Goal: Navigation & Orientation: Find specific page/section

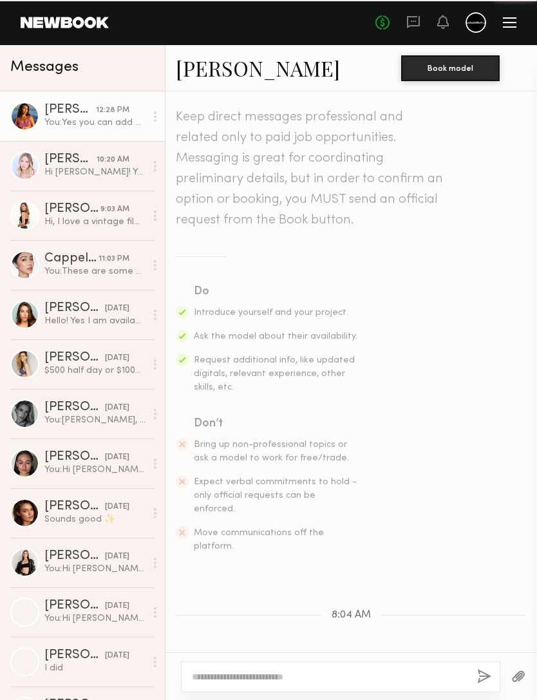
scroll to position [260, 0]
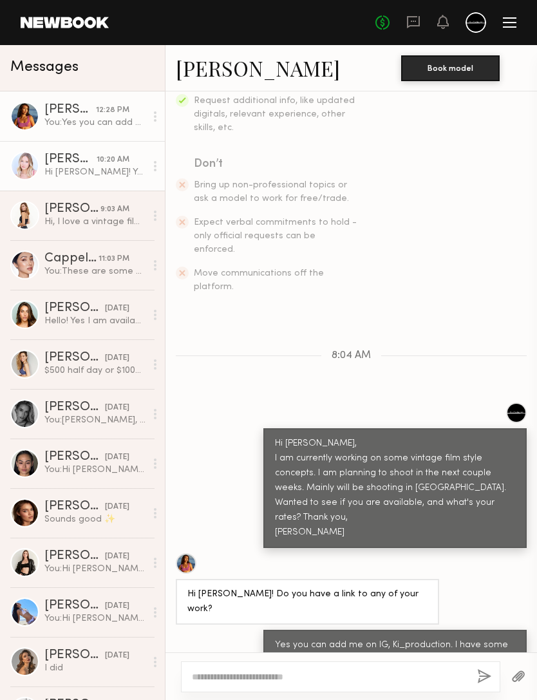
click at [117, 164] on div "10:20 AM" at bounding box center [113, 160] width 33 height 12
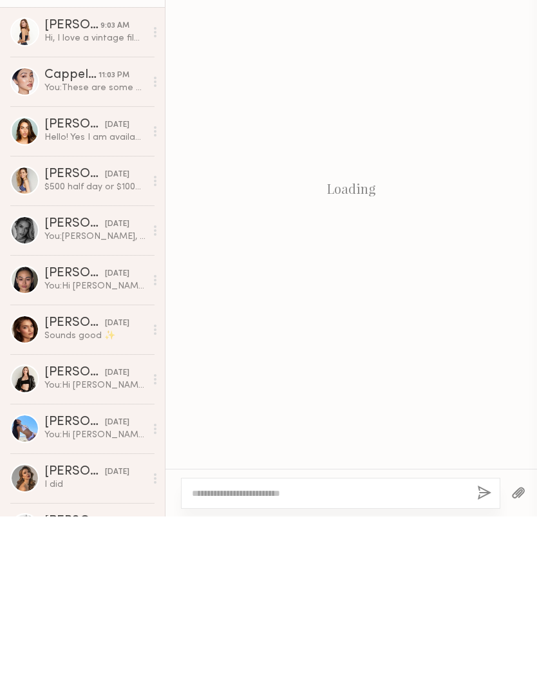
scroll to position [213, 0]
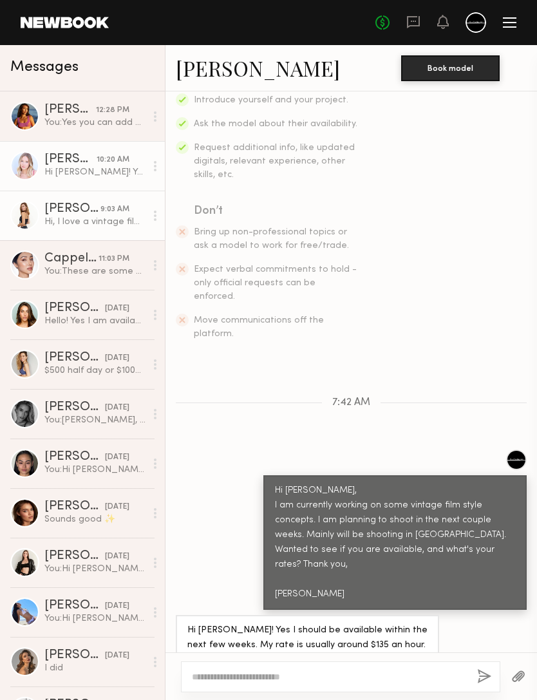
click at [101, 216] on div "9:03 AM" at bounding box center [115, 210] width 29 height 12
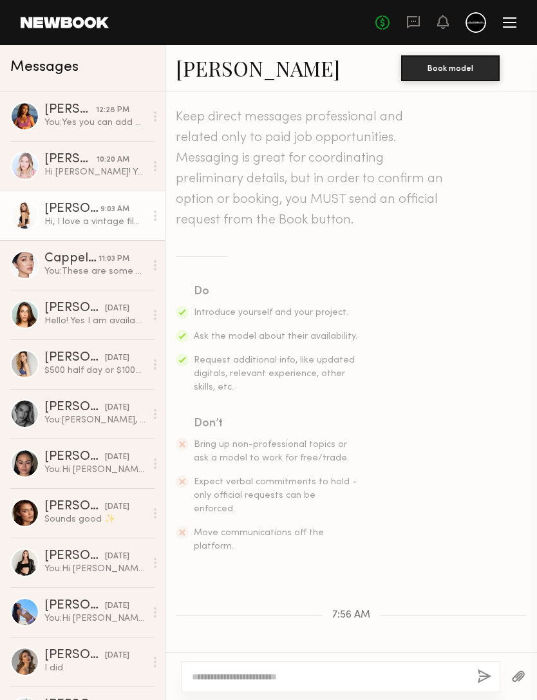
click at [229, 67] on link "Ashton W." at bounding box center [258, 68] width 164 height 28
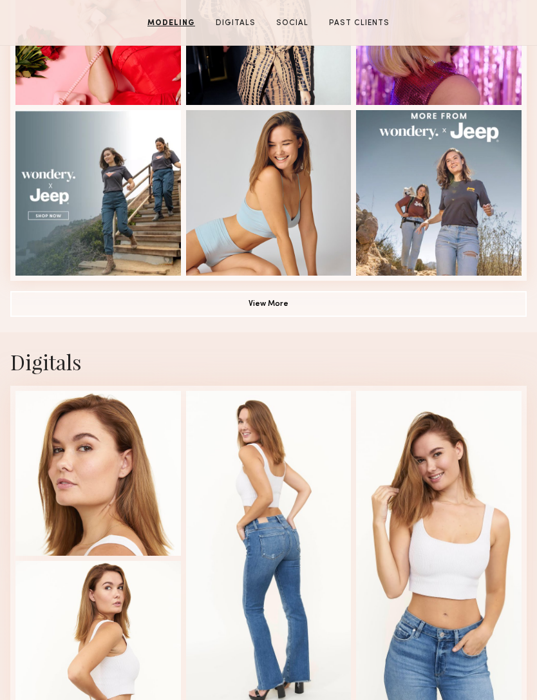
scroll to position [734, 0]
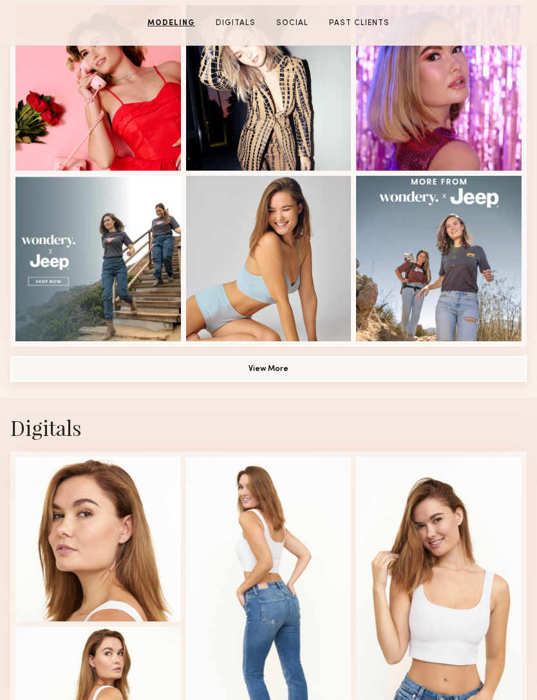
click at [67, 361] on button "View More" at bounding box center [268, 369] width 517 height 26
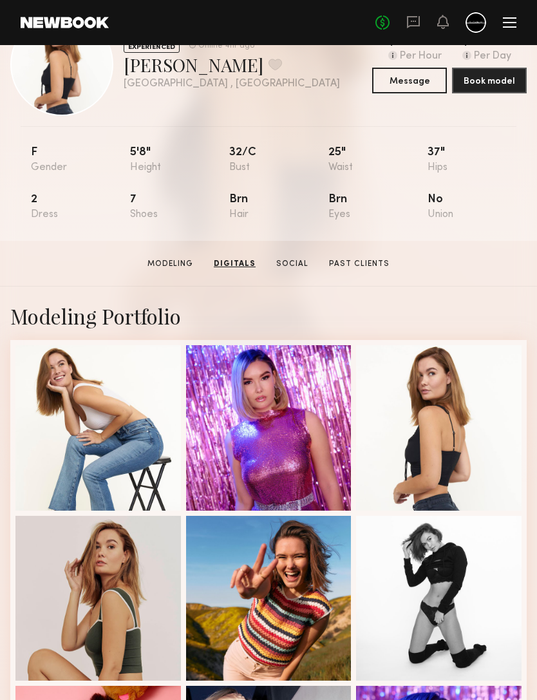
scroll to position [0, 0]
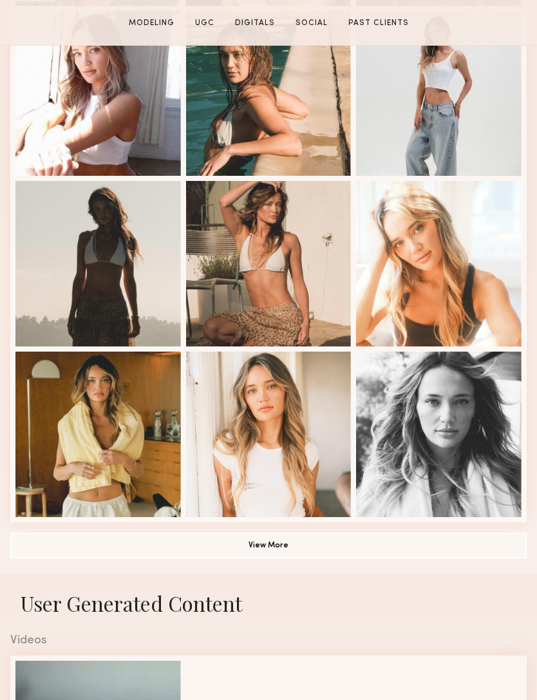
scroll to position [593, 0]
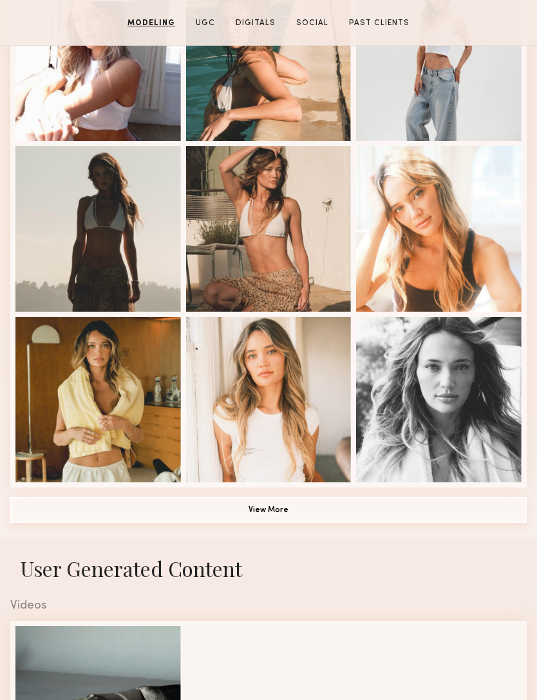
click at [391, 515] on button "View More" at bounding box center [268, 510] width 517 height 26
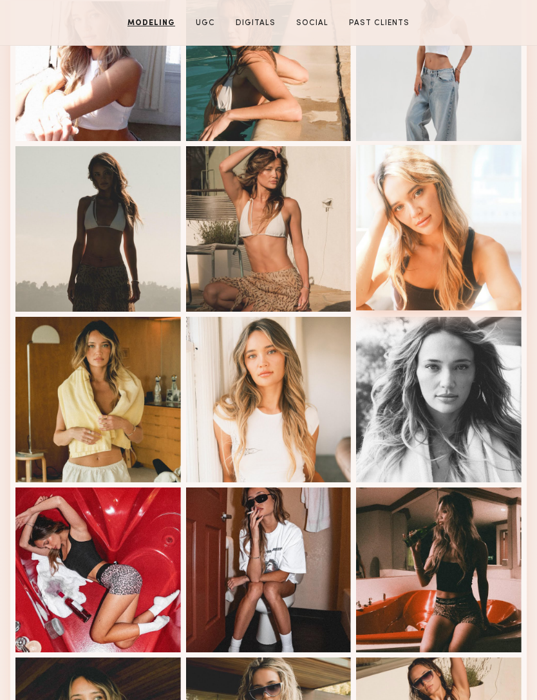
click at [485, 253] on div at bounding box center [439, 228] width 166 height 166
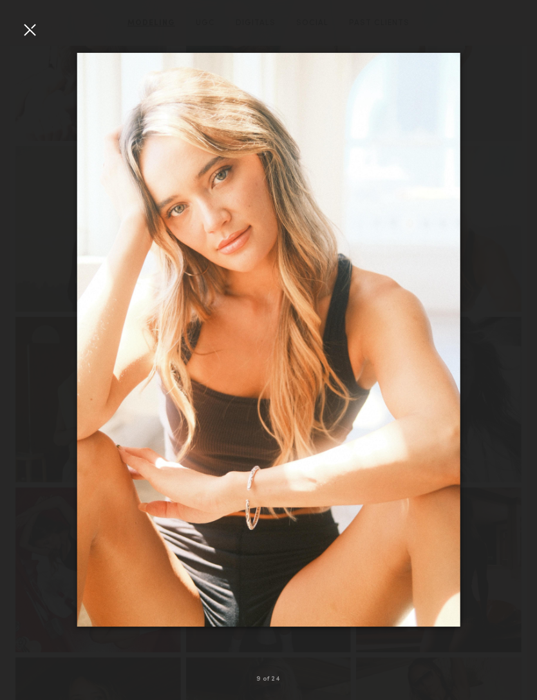
click at [219, 218] on img at bounding box center [268, 340] width 383 height 575
click at [33, 32] on div at bounding box center [29, 29] width 21 height 21
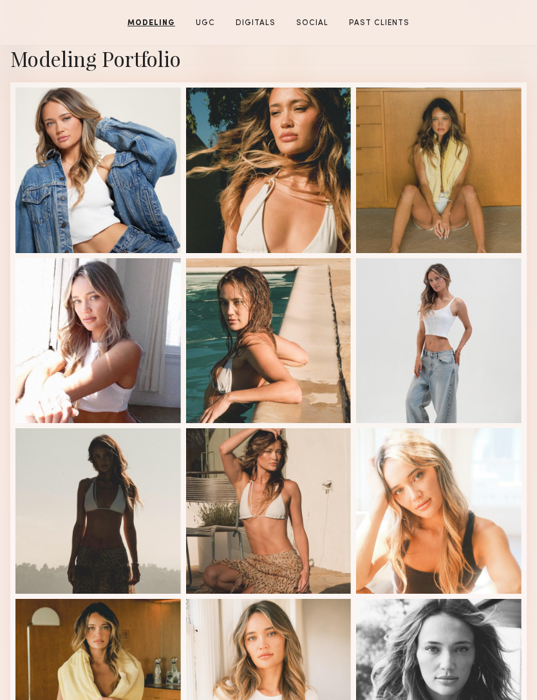
scroll to position [311, 0]
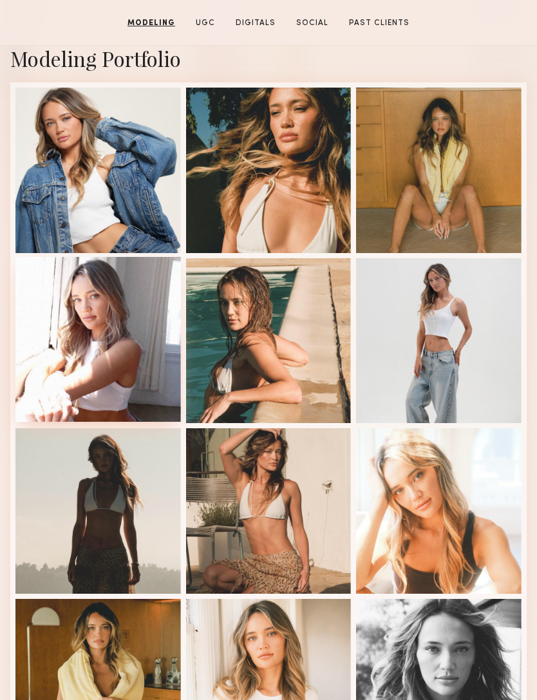
click at [86, 381] on div at bounding box center [98, 340] width 166 height 166
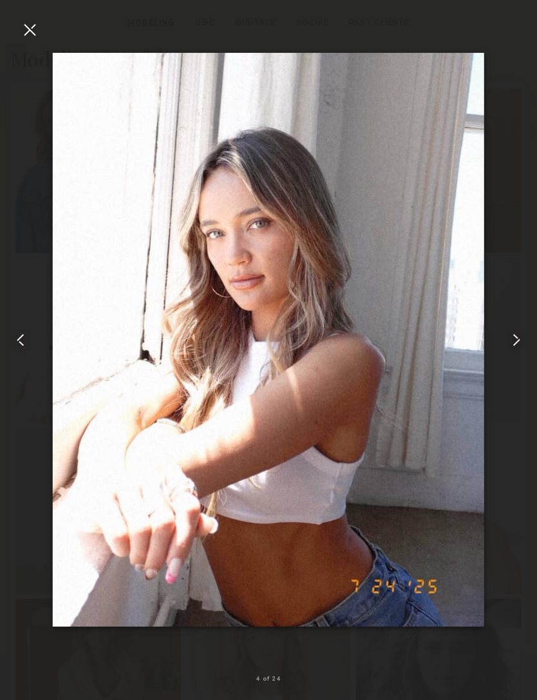
click at [37, 30] on div at bounding box center [29, 29] width 21 height 21
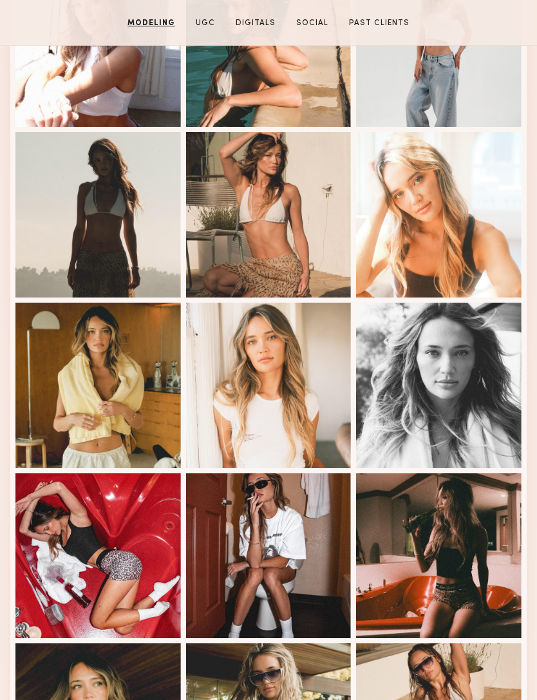
scroll to position [722, 0]
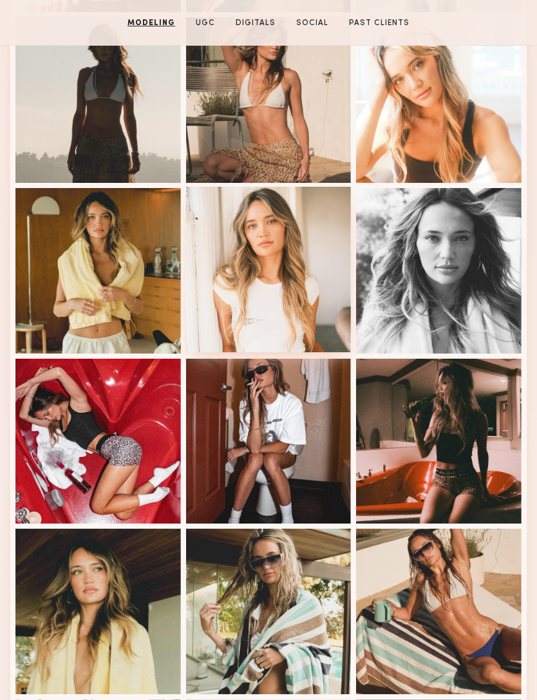
click at [278, 302] on div at bounding box center [269, 270] width 166 height 166
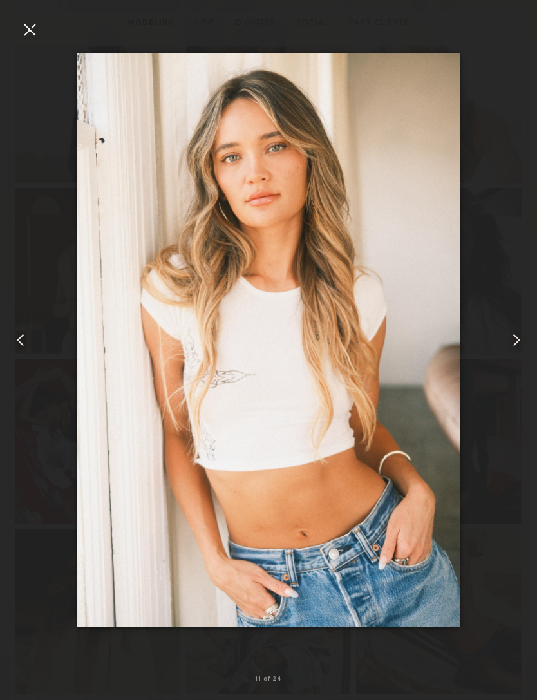
click at [30, 22] on div at bounding box center [29, 29] width 21 height 21
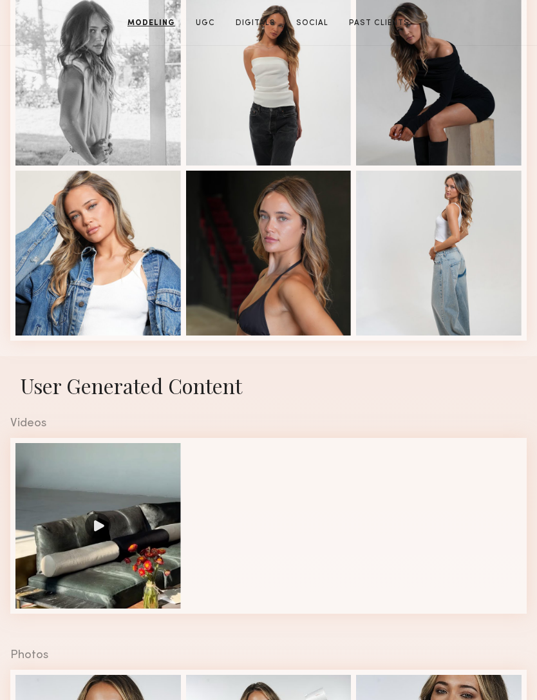
scroll to position [1421, 0]
